Goal: Transaction & Acquisition: Purchase product/service

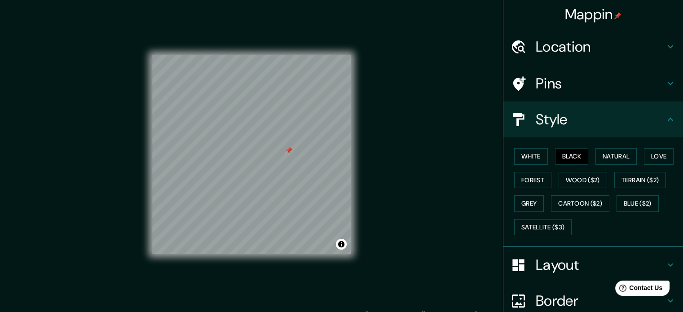
scroll to position [10, 0]
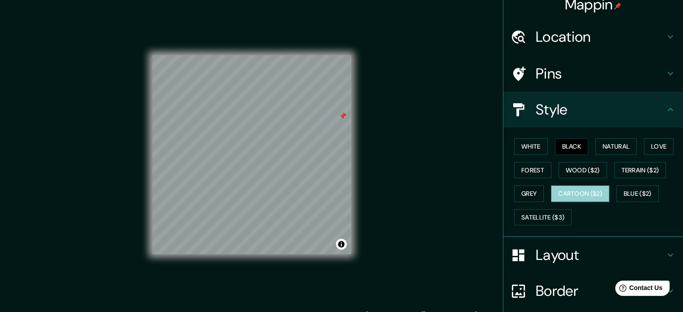
click at [590, 192] on button "Cartoon ($2)" at bounding box center [580, 193] width 58 height 17
click at [629, 189] on button "Blue ($2)" at bounding box center [638, 193] width 42 height 17
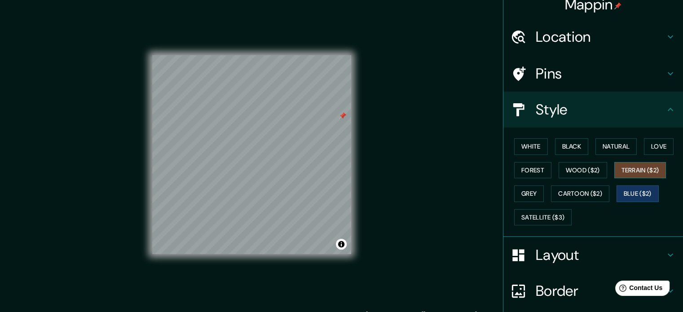
click at [636, 170] on button "Terrain ($2)" at bounding box center [640, 170] width 52 height 17
click at [530, 194] on button "Grey" at bounding box center [529, 193] width 30 height 17
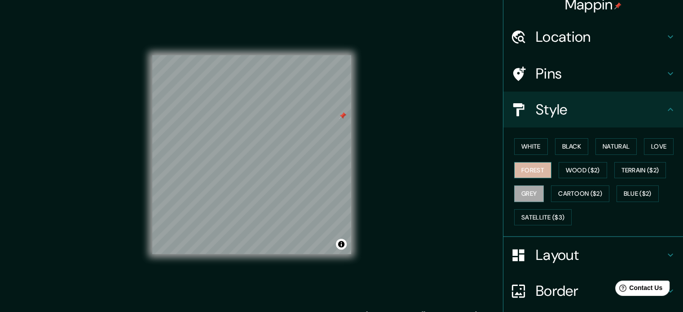
click at [542, 174] on button "Forest" at bounding box center [532, 170] width 37 height 17
click at [584, 168] on button "Wood ($2)" at bounding box center [583, 170] width 49 height 17
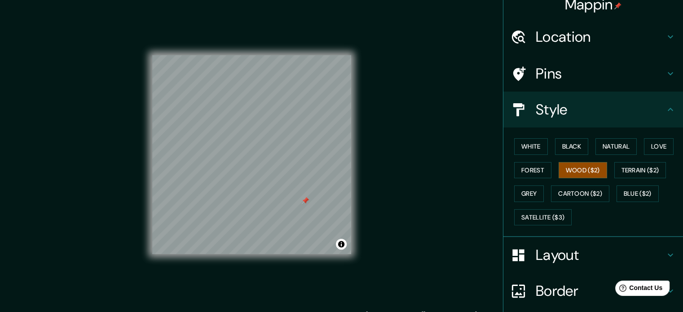
click at [567, 41] on h4 "Location" at bounding box center [600, 37] width 129 height 18
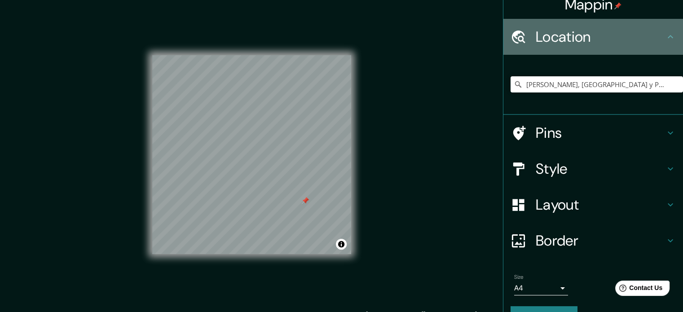
click at [578, 30] on h4 "Location" at bounding box center [600, 37] width 129 height 18
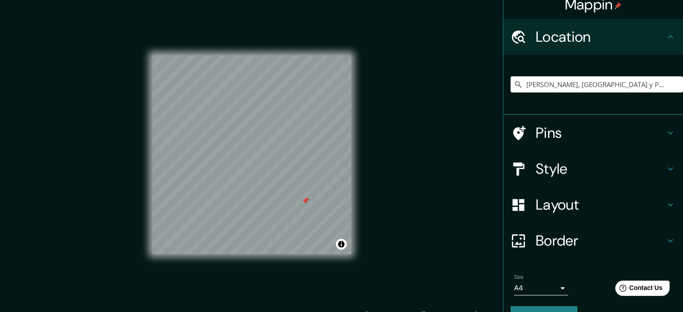
click at [587, 2] on h4 "Mappin" at bounding box center [593, 5] width 57 height 18
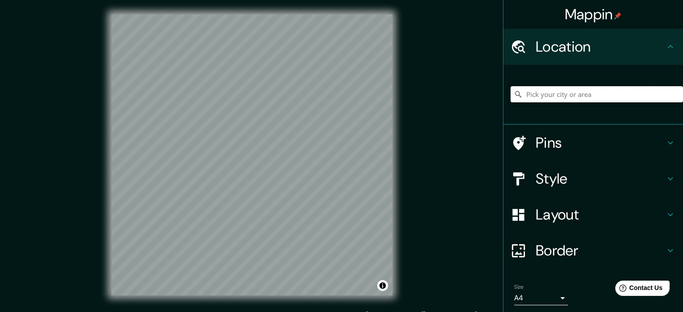
click at [548, 95] on input "Pick your city or area" at bounding box center [597, 94] width 172 height 16
type input "La Guajira, [GEOGRAPHIC_DATA]"
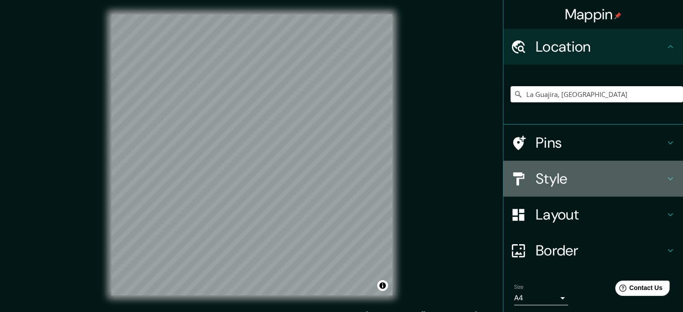
click at [549, 179] on h4 "Style" at bounding box center [600, 179] width 129 height 18
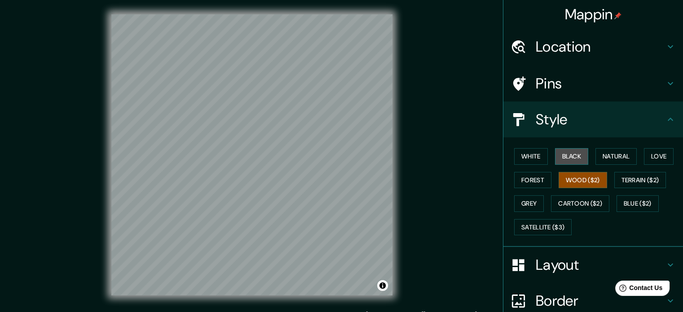
click at [571, 151] on button "Black" at bounding box center [572, 156] width 34 height 17
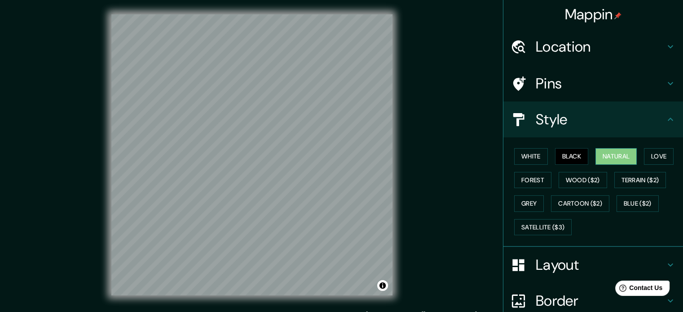
click at [613, 151] on button "Natural" at bounding box center [616, 156] width 41 height 17
click at [653, 151] on button "Love" at bounding box center [659, 156] width 30 height 17
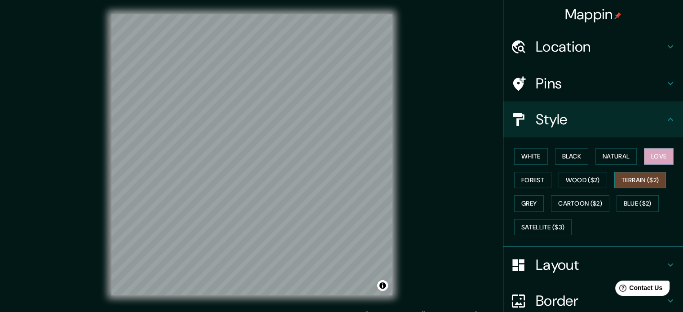
click at [649, 178] on button "Terrain ($2)" at bounding box center [640, 180] width 52 height 17
click at [584, 184] on button "Wood ($2)" at bounding box center [583, 180] width 49 height 17
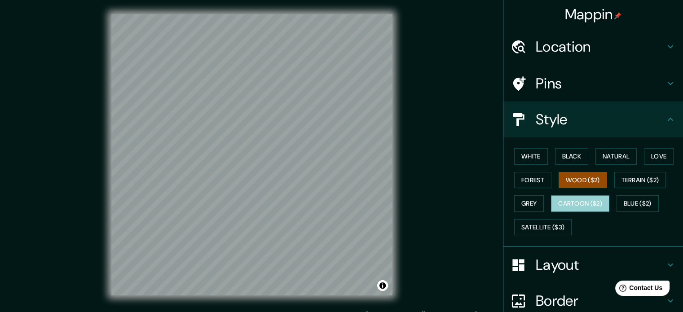
click at [580, 201] on button "Cartoon ($2)" at bounding box center [580, 203] width 58 height 17
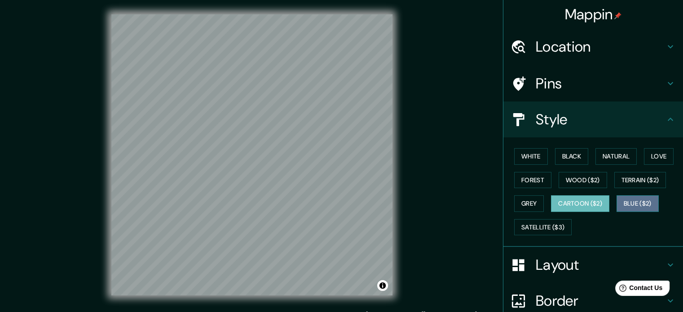
click at [644, 202] on button "Blue ($2)" at bounding box center [638, 203] width 42 height 17
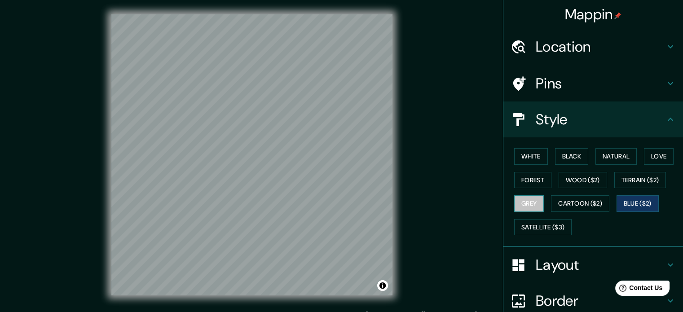
click at [524, 206] on button "Grey" at bounding box center [529, 203] width 30 height 17
click at [527, 177] on button "Forest" at bounding box center [532, 180] width 37 height 17
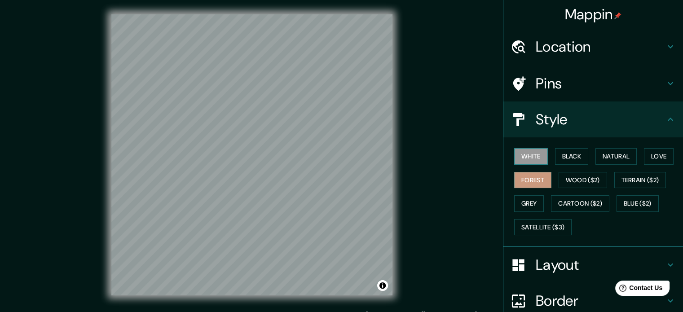
click at [527, 163] on button "White" at bounding box center [531, 156] width 34 height 17
click at [523, 186] on button "Forest" at bounding box center [532, 180] width 37 height 17
click at [557, 203] on button "Cartoon ($2)" at bounding box center [580, 203] width 58 height 17
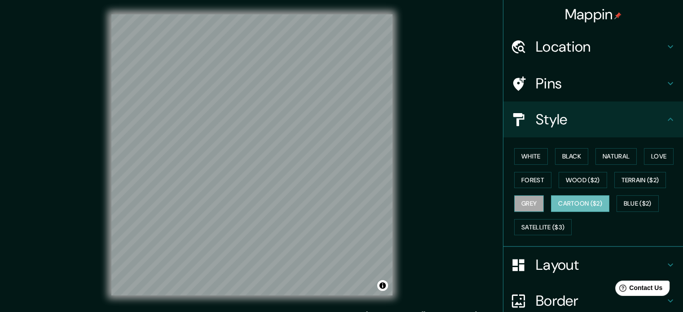
click at [527, 201] on button "Grey" at bounding box center [529, 203] width 30 height 17
click at [594, 179] on button "Wood ($2)" at bounding box center [583, 180] width 49 height 17
